Goal: Task Accomplishment & Management: Complete application form

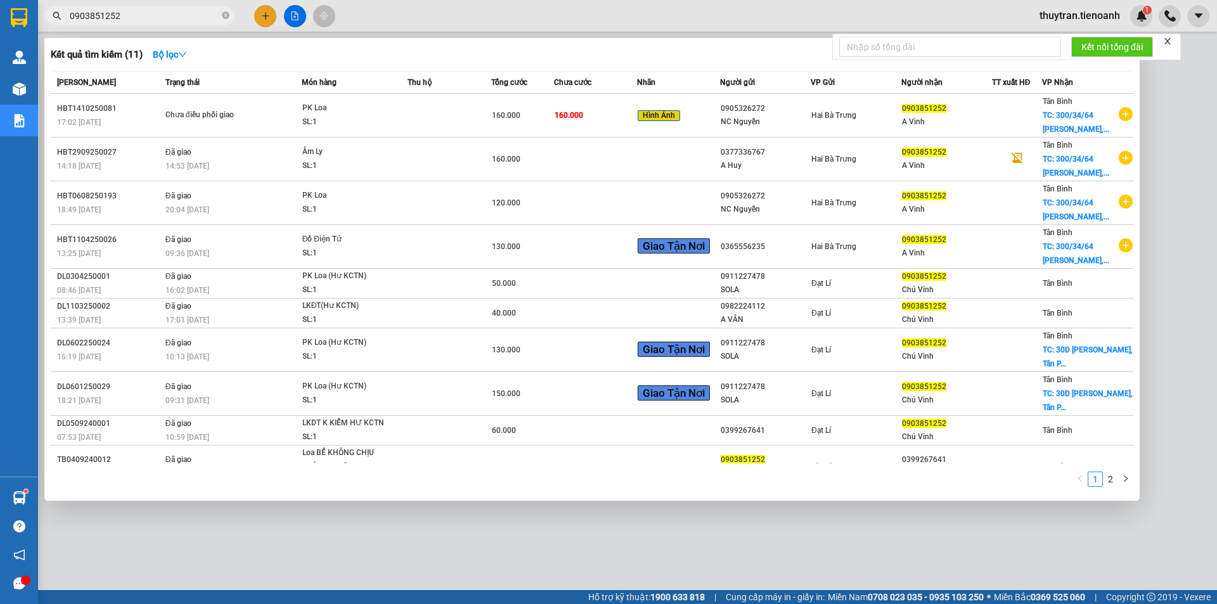
click at [35, 15] on section "Kết quả tìm kiếm ( 11 ) Bộ lọc Mã ĐH Trạng thái Món hàng Thu hộ Tổng cước Chưa …" at bounding box center [608, 302] width 1217 height 604
click at [224, 16] on icon "close-circle" at bounding box center [226, 15] width 8 height 8
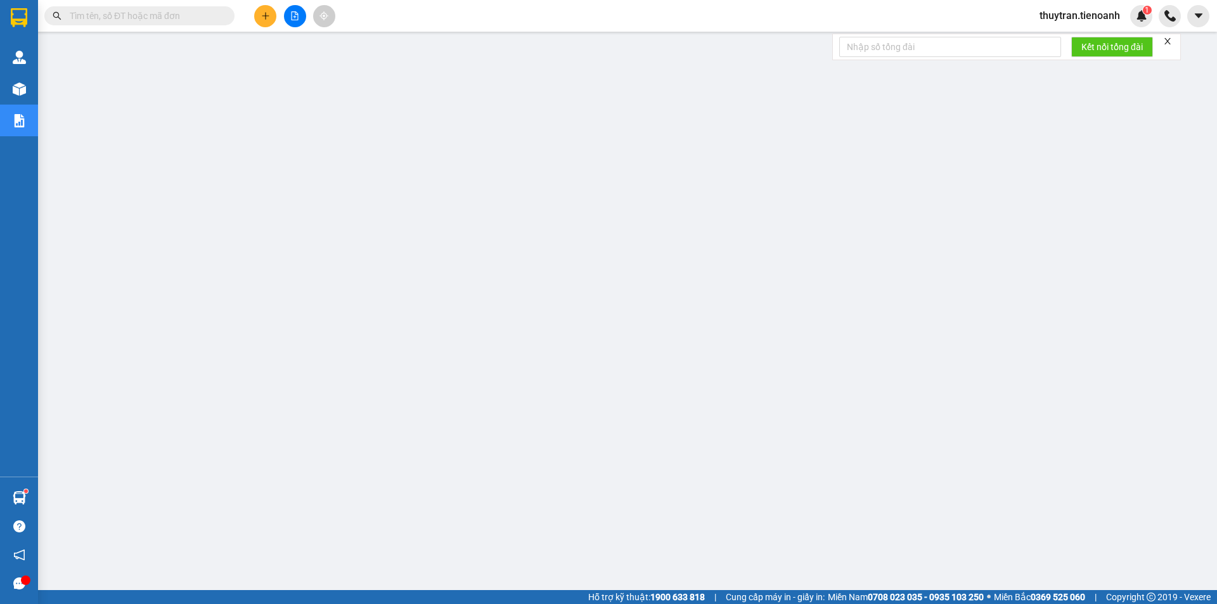
type input "0966013233"
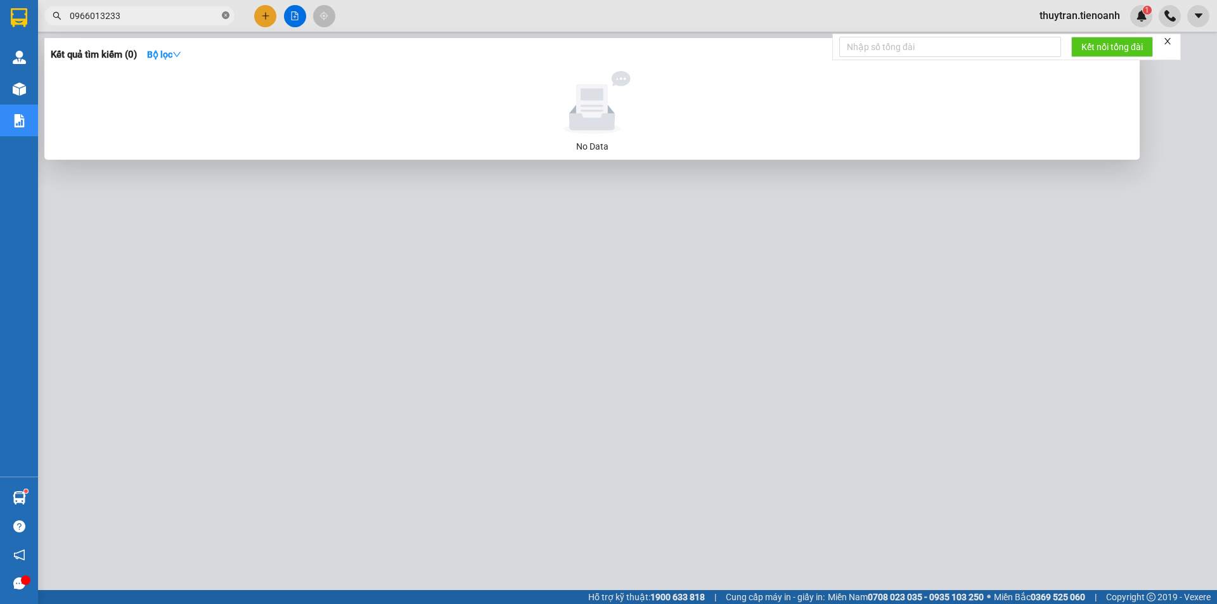
click at [226, 15] on icon "close-circle" at bounding box center [226, 15] width 8 height 8
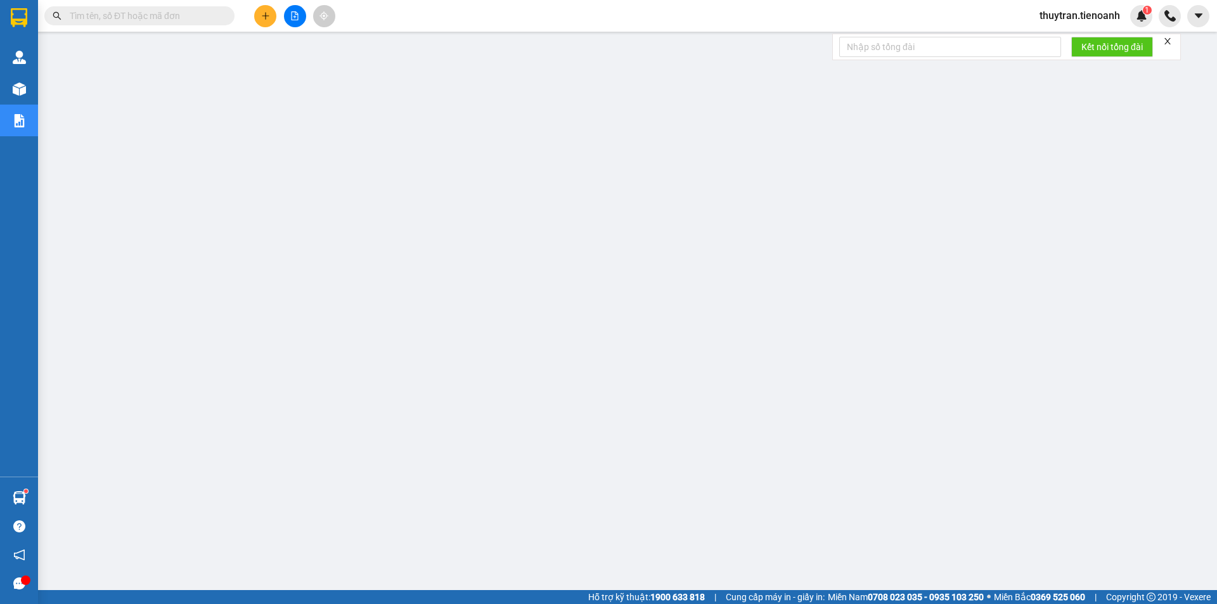
click at [170, 20] on input "text" at bounding box center [145, 16] width 150 height 14
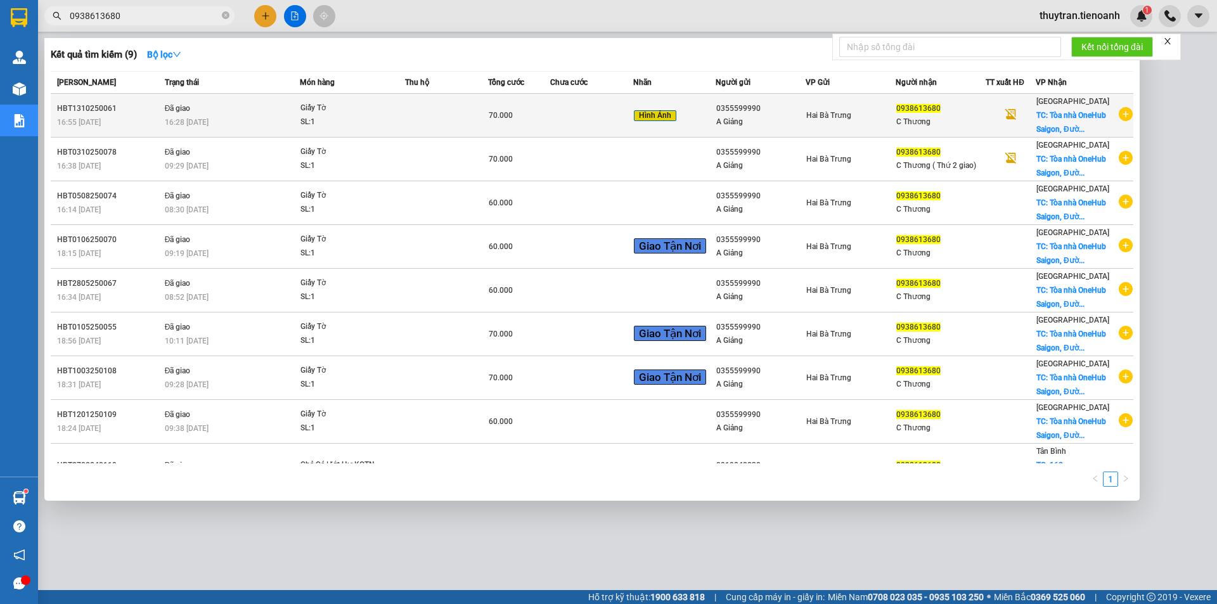
type input "0938613680"
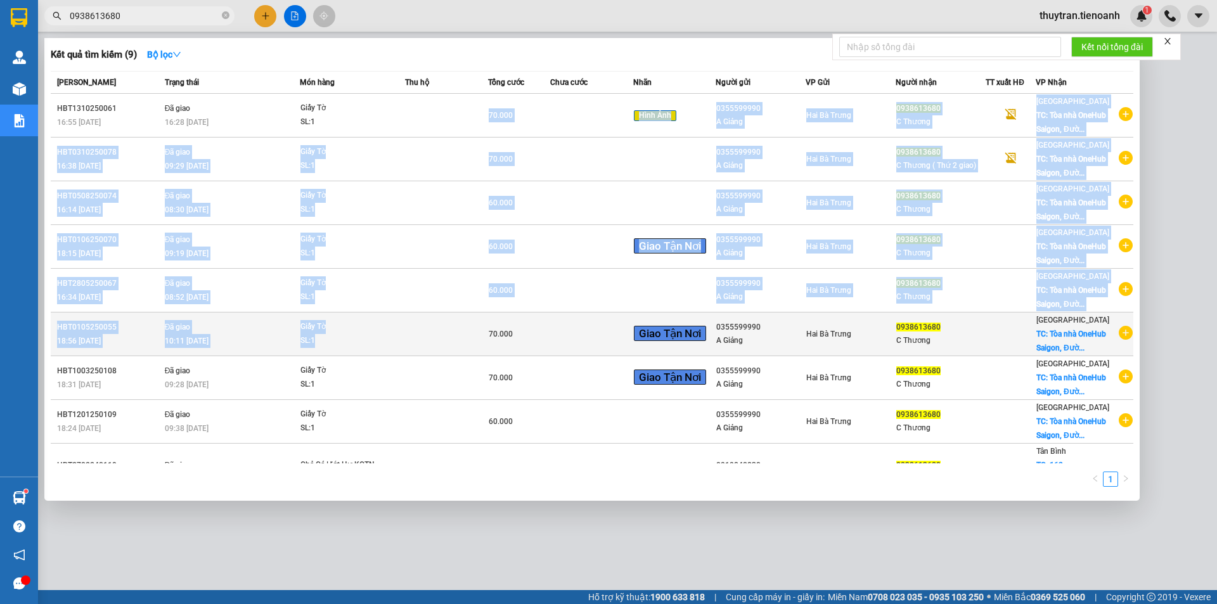
drag, startPoint x: 389, startPoint y: 120, endPoint x: 427, endPoint y: 352, distance: 235.2
click at [427, 352] on tbody "HBT1310250061 16:55 [DATE] Đã giao 16:28 [DATE] Giấy Tờ SL: 1 70.000 Hình Ảnh 0…" at bounding box center [592, 298] width 1083 height 408
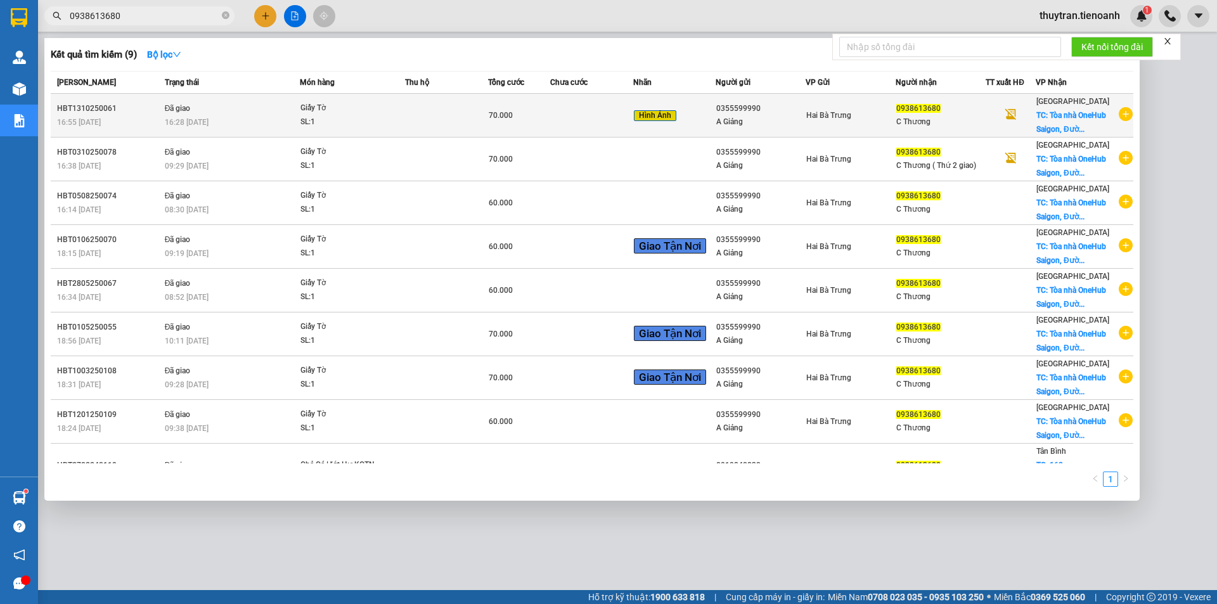
click at [228, 122] on div "16:28 [DATE]" at bounding box center [232, 122] width 134 height 14
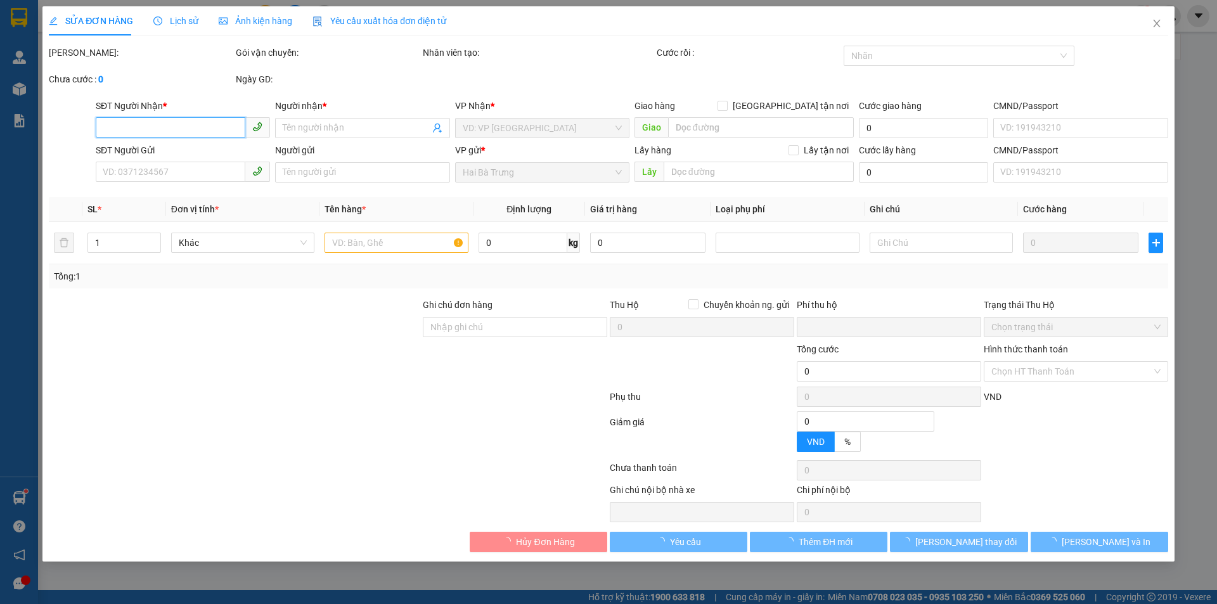
type input "0938613680"
type input "C Thương"
checkbox input "true"
type input "Tòa nhà OneHub Saigon, Đường D1, [GEOGRAPHIC_DATA], [GEOGRAPHIC_DATA], [GEOGRAP…"
type input "40.000"
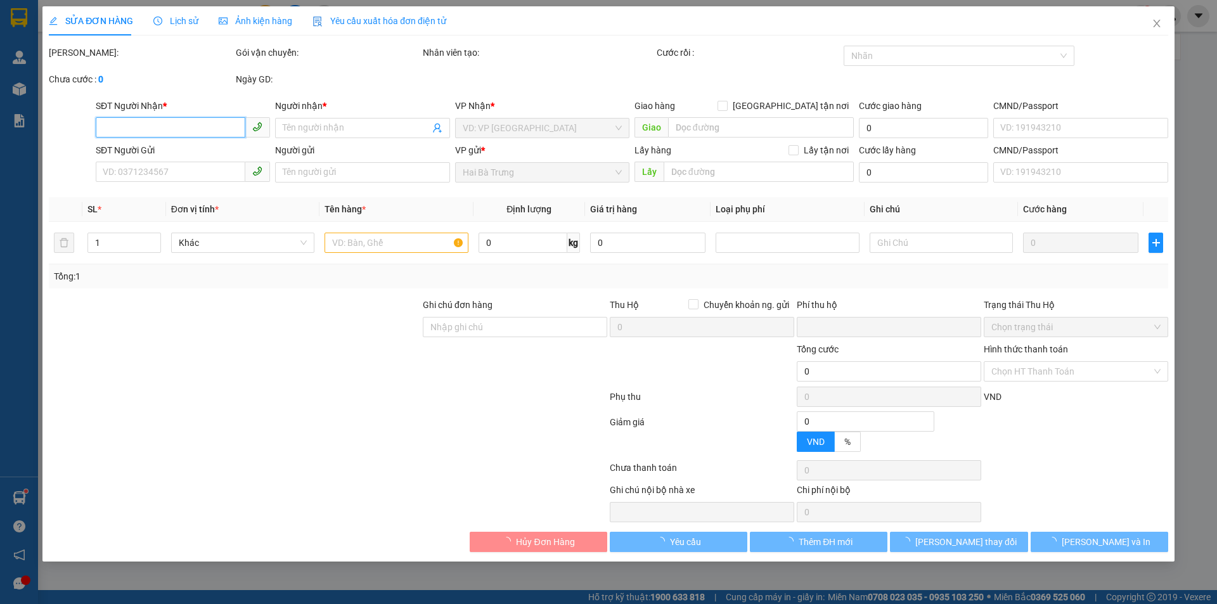
type input "0355599990"
type input "A Giảng"
type input "0"
type input "70.000"
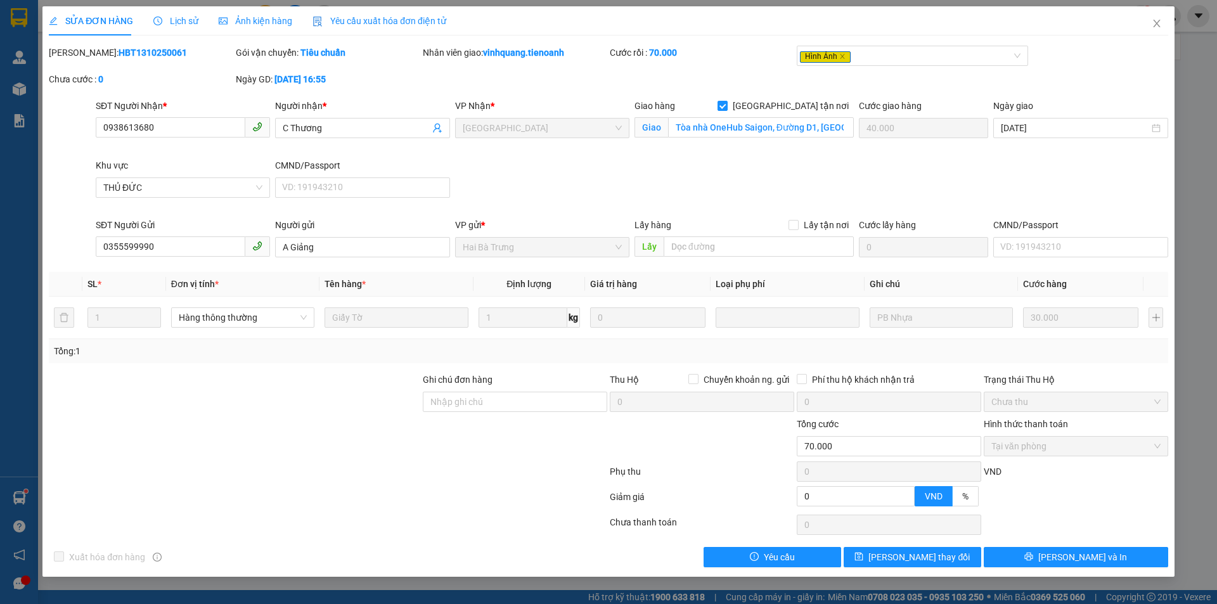
click at [188, 21] on span "Lịch sử" at bounding box center [175, 21] width 45 height 10
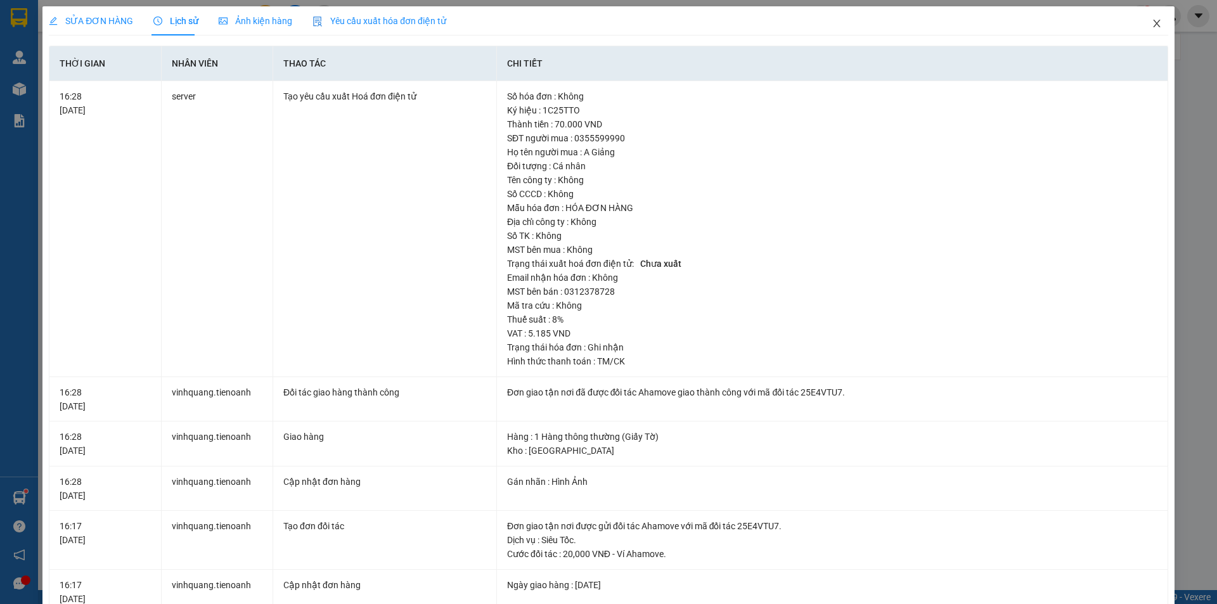
drag, startPoint x: 1145, startPoint y: 24, endPoint x: 344, endPoint y: 15, distance: 801.9
click at [1141, 24] on span "Close" at bounding box center [1156, 23] width 35 height 35
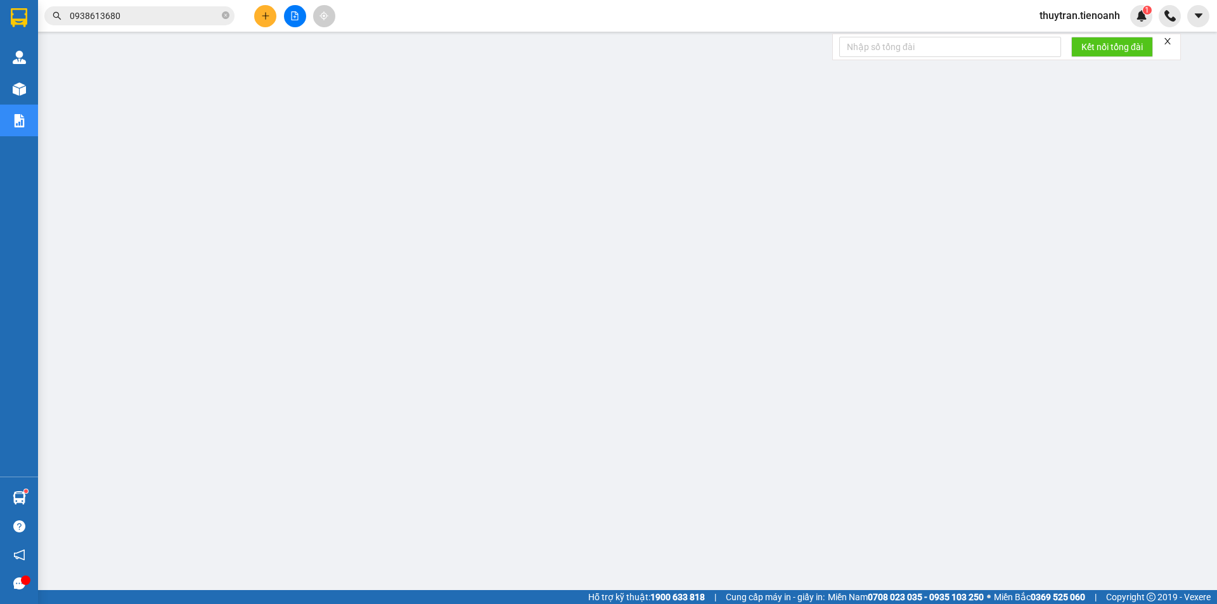
click at [145, 17] on input "0938613680" at bounding box center [145, 16] width 150 height 14
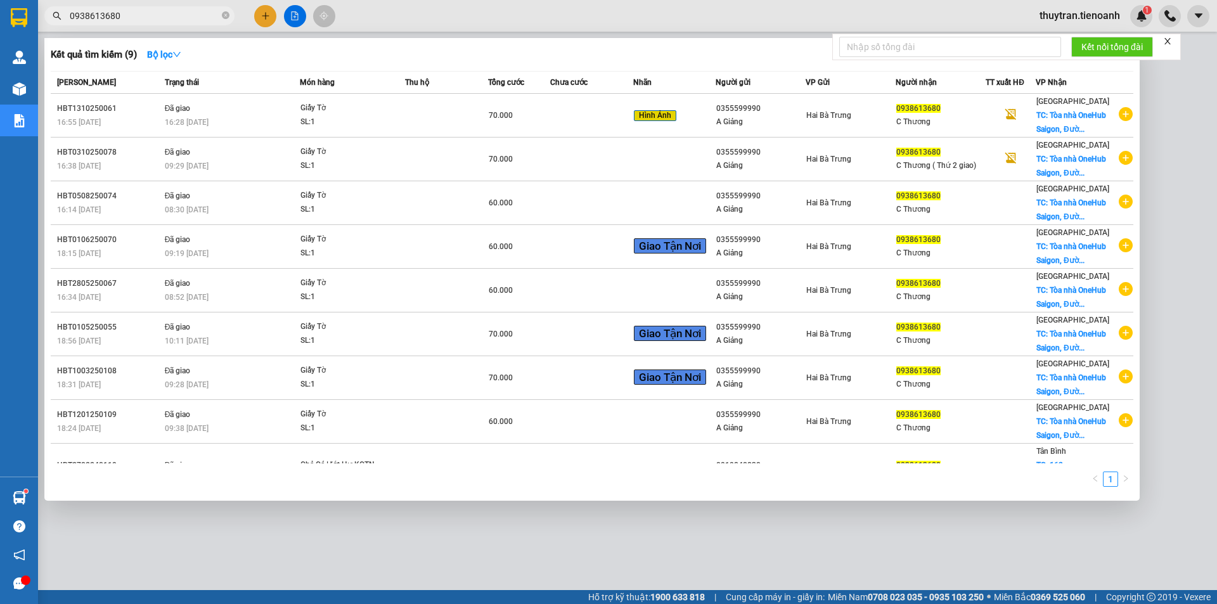
click at [145, 17] on input "0938613680" at bounding box center [145, 16] width 150 height 14
paste input "376322293"
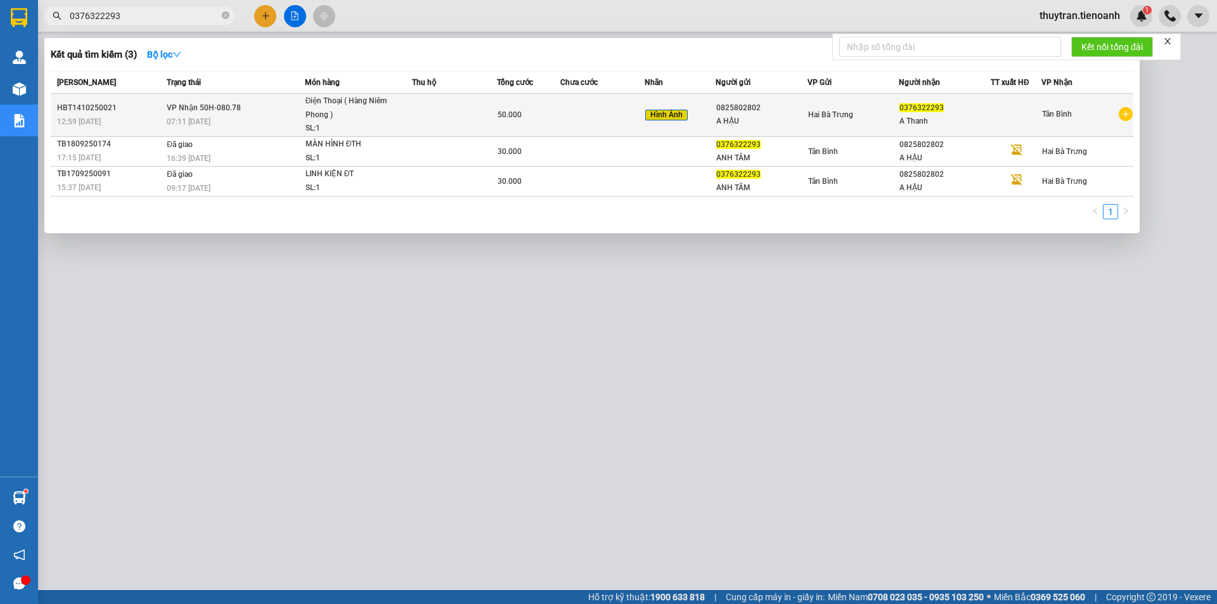
type input "0376322293"
click at [411, 123] on span "Điện Thoại ( Hàng Niêm Phong ) SL: 1" at bounding box center [359, 114] width 106 height 41
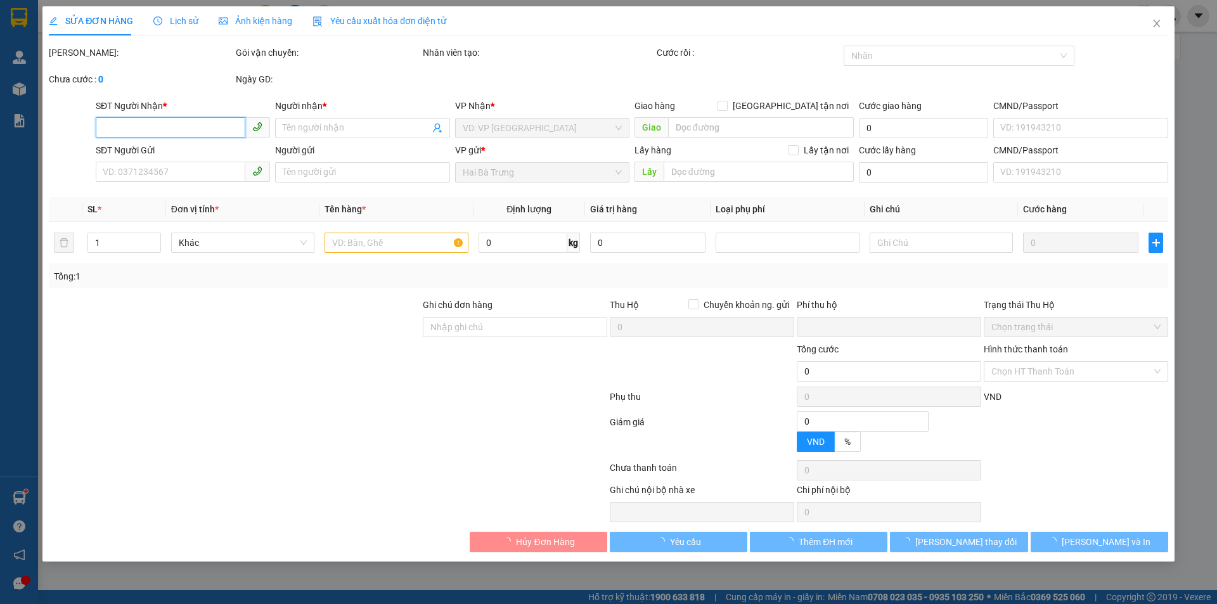
type input "0376322293"
type input "A Thanh"
type input "0825802802"
type input "A HẬU"
type input "0"
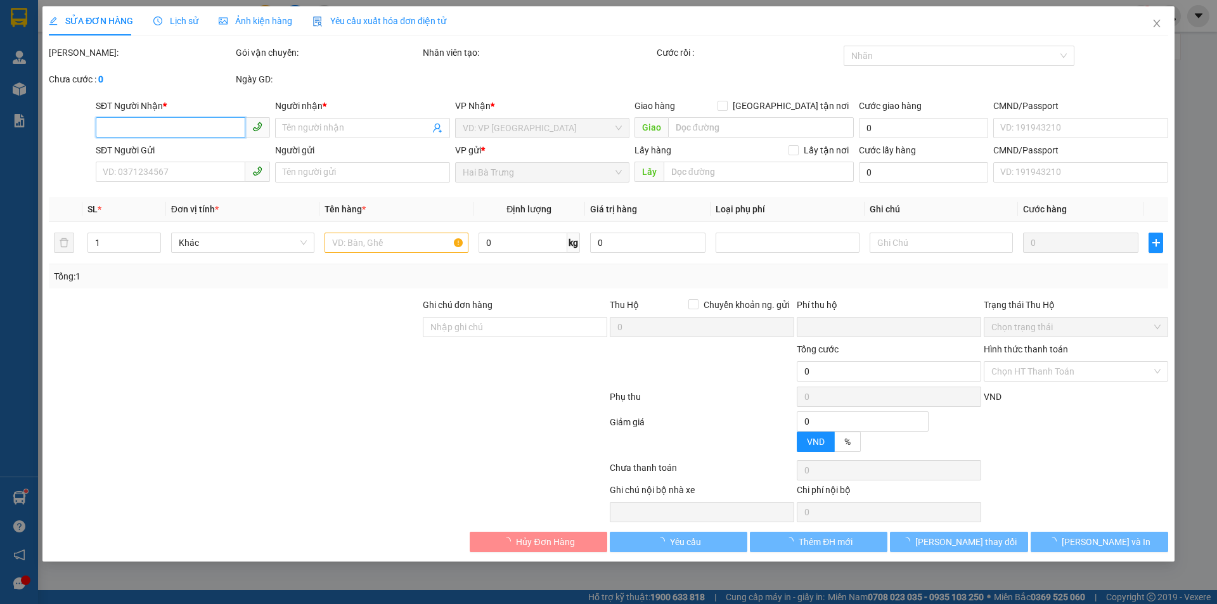
type input "50.000"
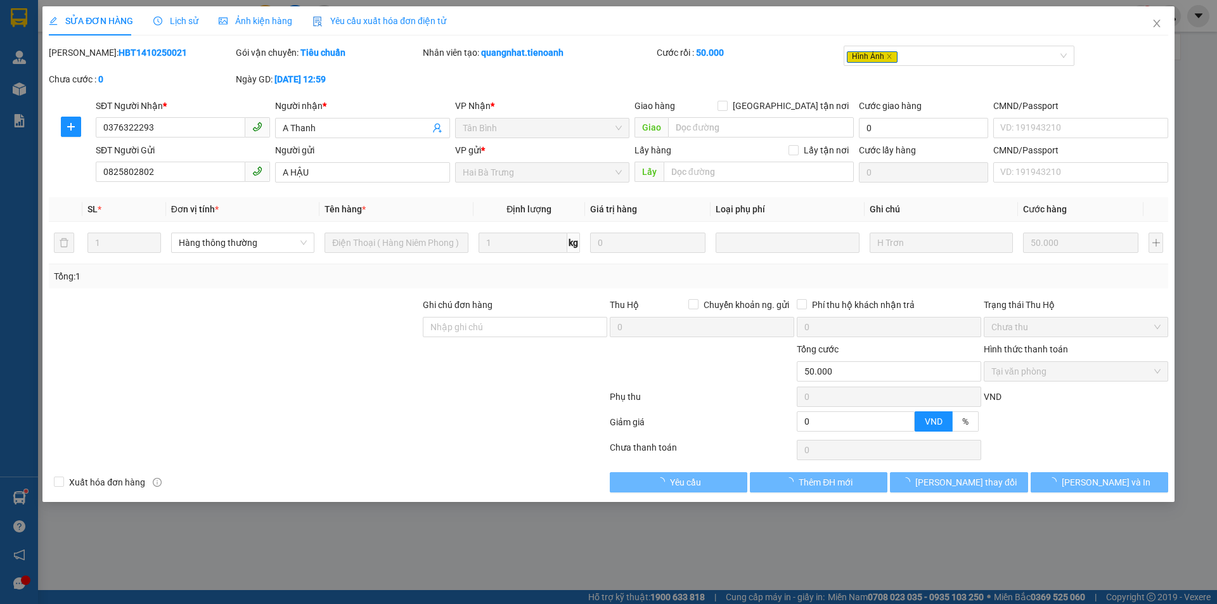
click at [181, 19] on span "Lịch sử" at bounding box center [175, 21] width 45 height 10
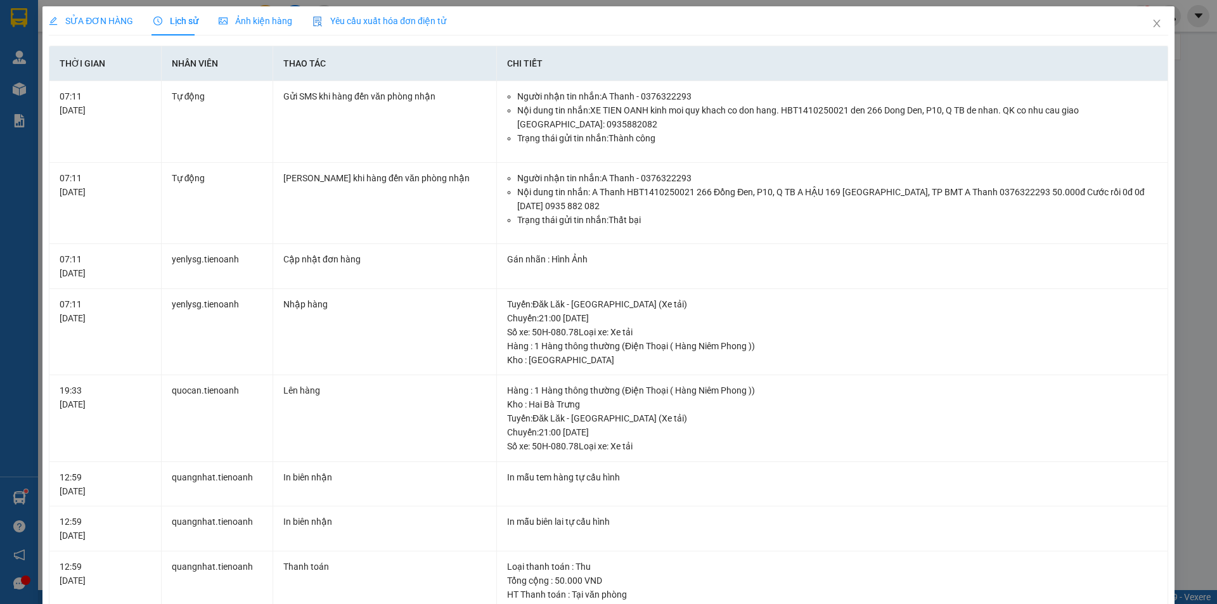
click at [110, 20] on span "SỬA ĐƠN HÀNG" at bounding box center [91, 21] width 84 height 10
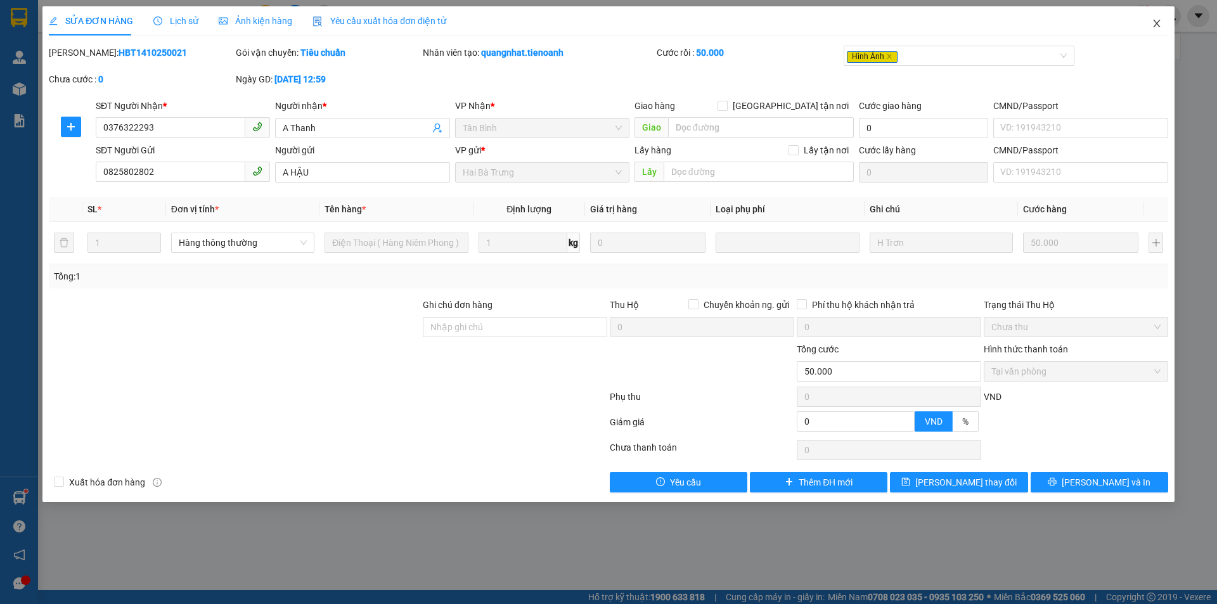
click at [1162, 24] on span "Close" at bounding box center [1156, 23] width 35 height 35
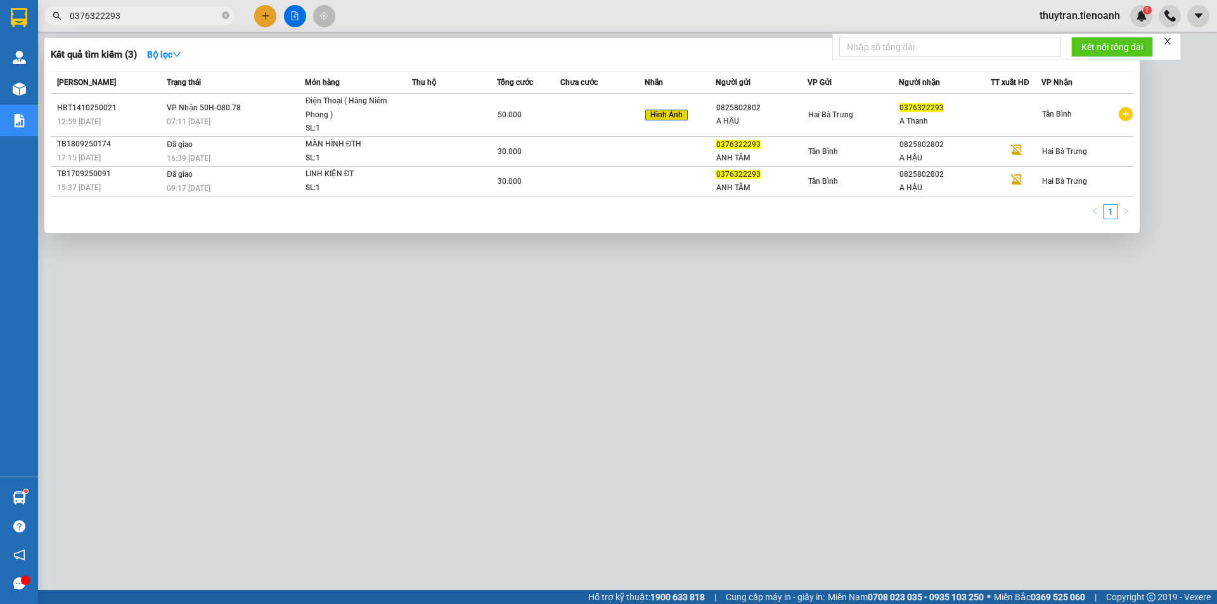
drag, startPoint x: 102, startPoint y: 15, endPoint x: 87, endPoint y: 16, distance: 14.6
click at [88, 16] on input "0376322293" at bounding box center [145, 16] width 150 height 14
click at [87, 16] on input "0376322293" at bounding box center [145, 16] width 150 height 14
drag, startPoint x: 88, startPoint y: 16, endPoint x: 183, endPoint y: 15, distance: 94.4
click at [183, 15] on input "0376322293" at bounding box center [145, 16] width 150 height 14
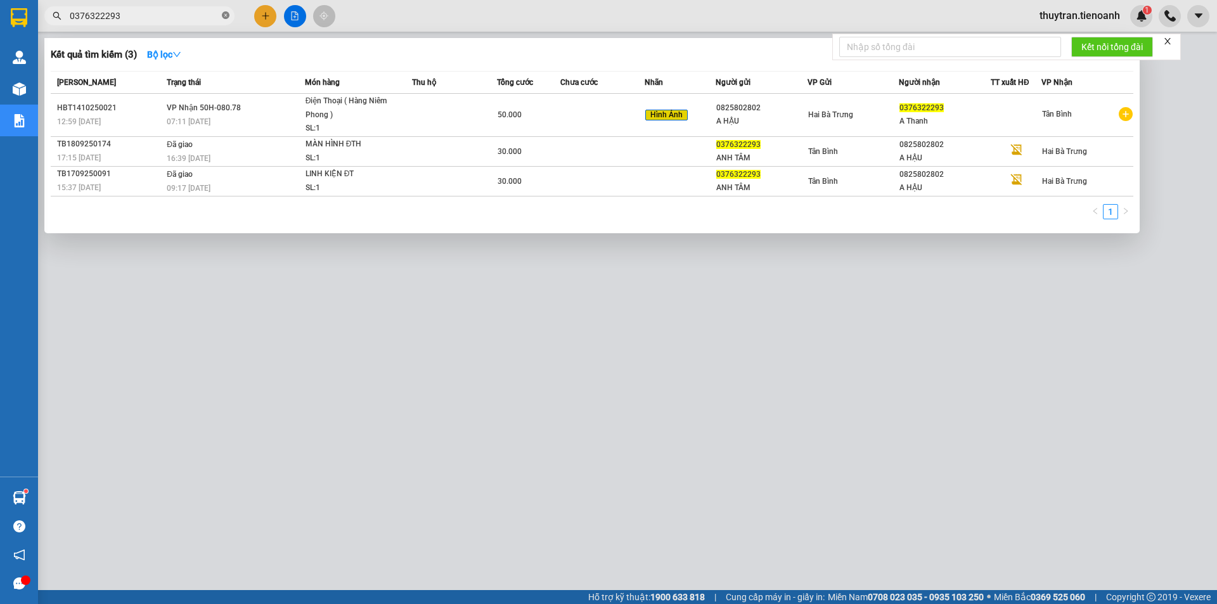
click at [224, 16] on icon "close-circle" at bounding box center [226, 15] width 8 height 8
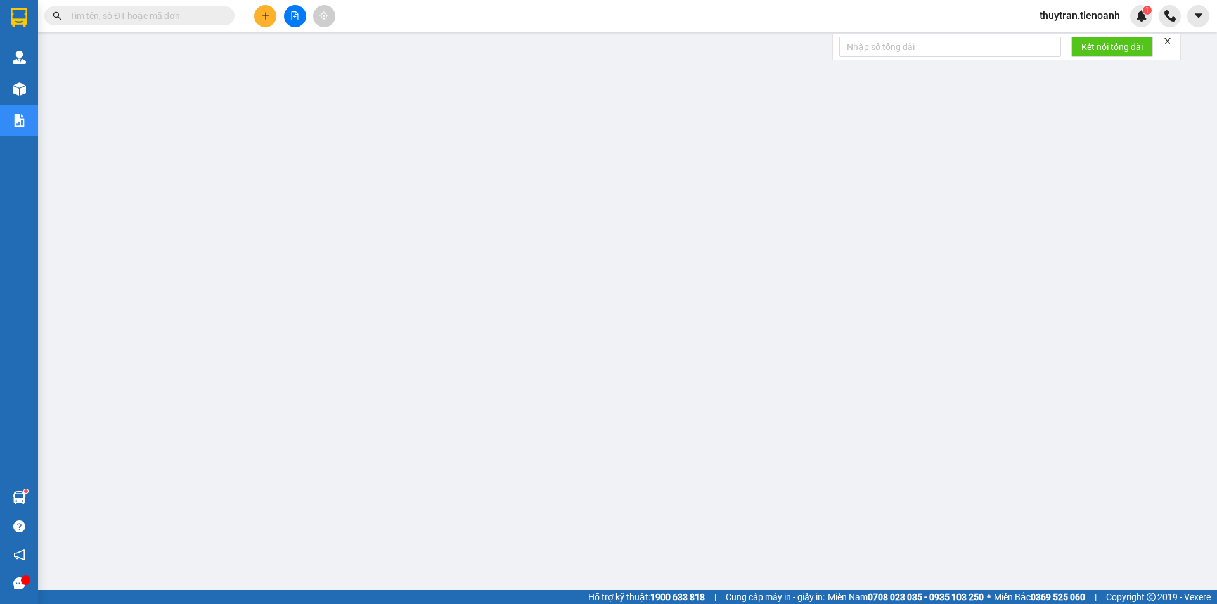
paste input "0352586137"
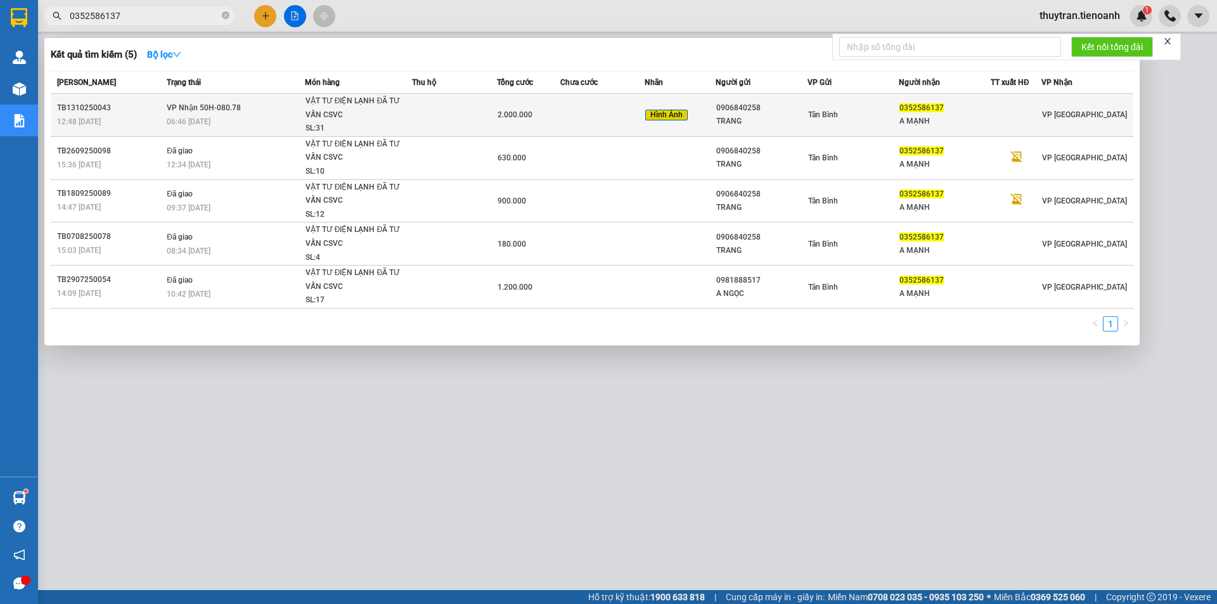
type input "0352586137"
click at [393, 122] on div "SL: 31" at bounding box center [353, 129] width 95 height 14
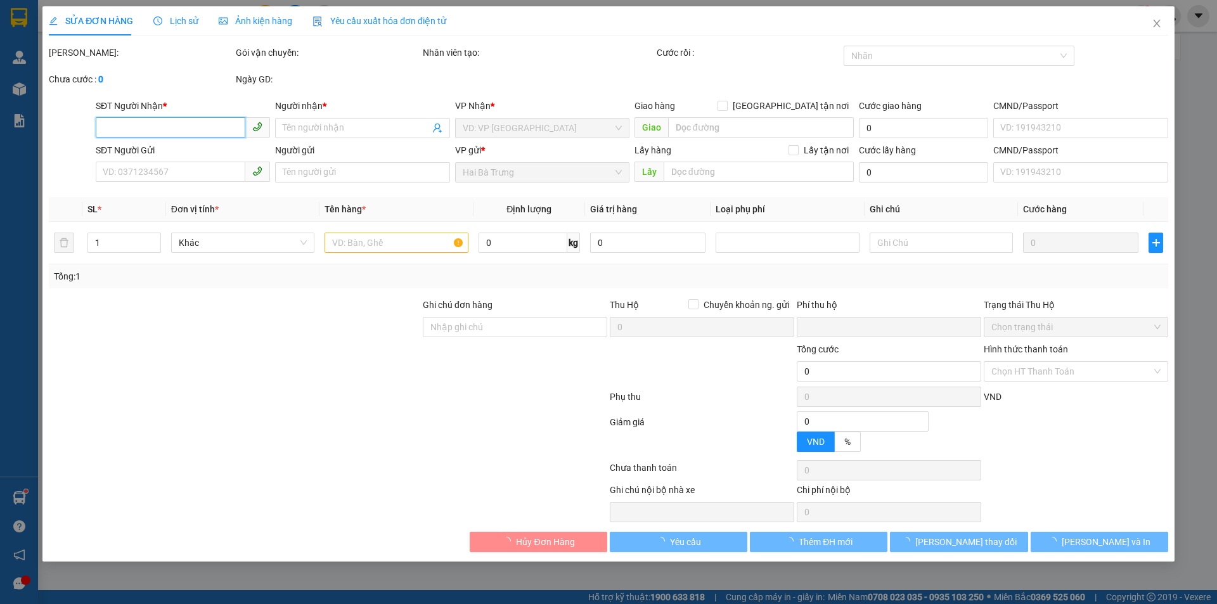
type input "0352586137"
type input "A MẠNH"
type input "0906840258"
type input "TRANG"
type input "0"
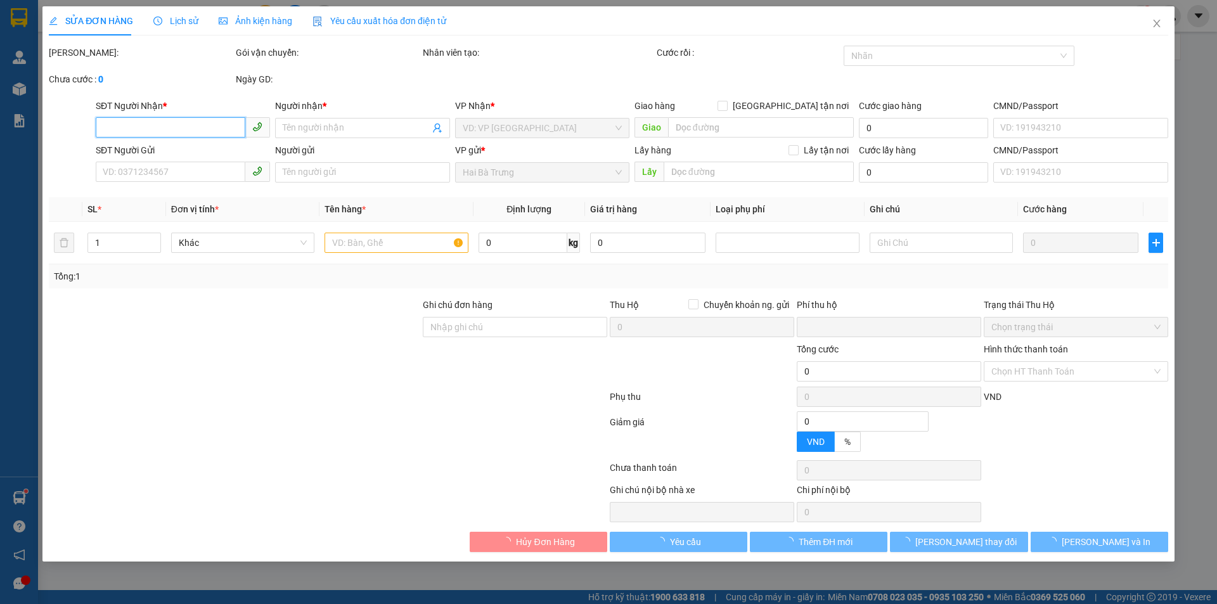
type input "2.000.000"
